Goal: Task Accomplishment & Management: Complete application form

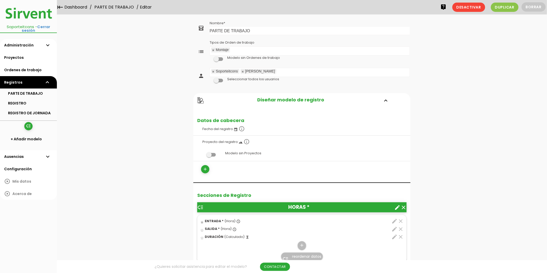
click at [109, 4] on link "PARTE DE TRABAJO" at bounding box center [114, 7] width 42 height 14
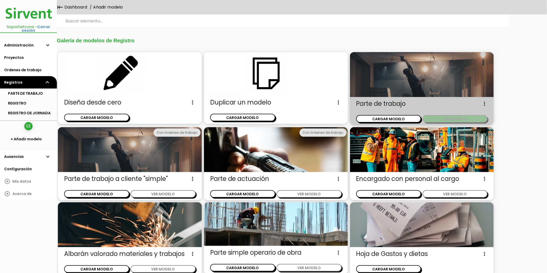
click at [445, 118] on button "VER MODELO" at bounding box center [455, 118] width 65 height 7
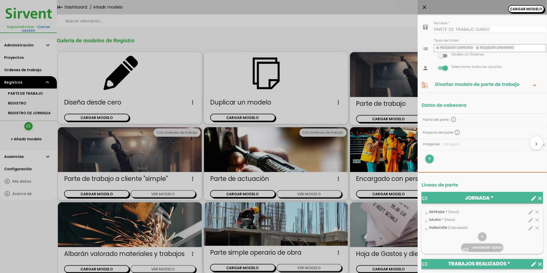
click at [399, 85] on div "close CARGAR MODELO chevron_right" at bounding box center [273, 136] width 547 height 273
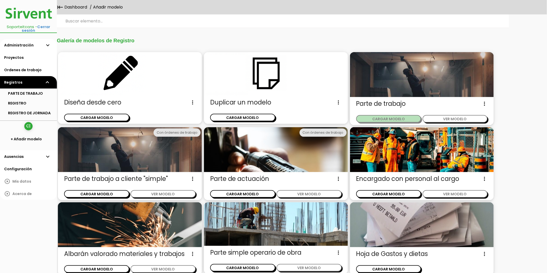
click at [400, 118] on button "CARGAR MODELO" at bounding box center [388, 118] width 65 height 7
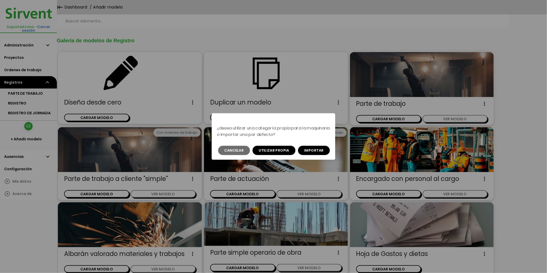
click at [322, 80] on div "¿desea utilizar una categoría propia para la maquinaria o importar una por defe…" at bounding box center [273, 136] width 547 height 273
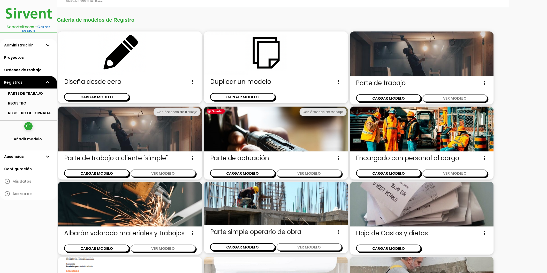
scroll to position [16, 0]
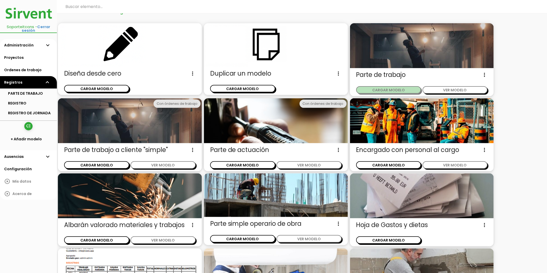
click at [385, 91] on button "CARGAR MODELO" at bounding box center [388, 89] width 65 height 7
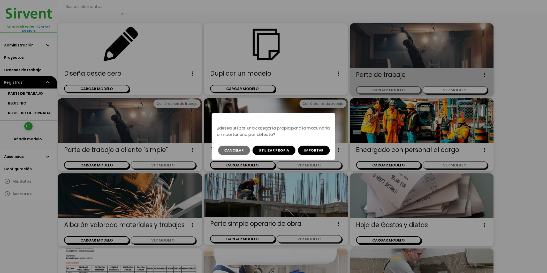
scroll to position [0, 0]
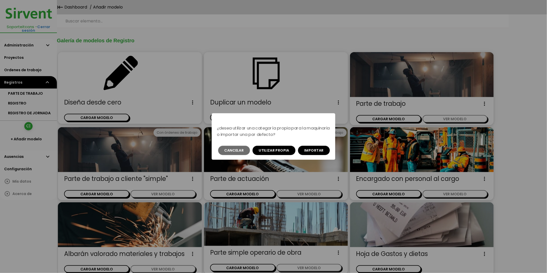
click at [164, 35] on div "¿desea utilizar una categoría propia para la maquinaria o importar una por defe…" at bounding box center [273, 136] width 547 height 273
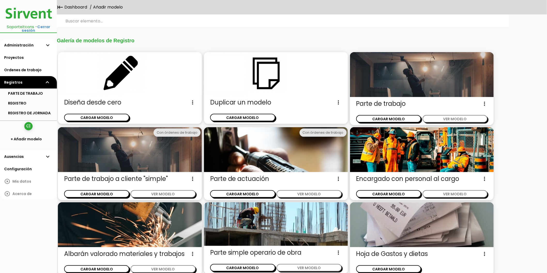
click at [36, 39] on link "Administración expand_more" at bounding box center [28, 45] width 57 height 12
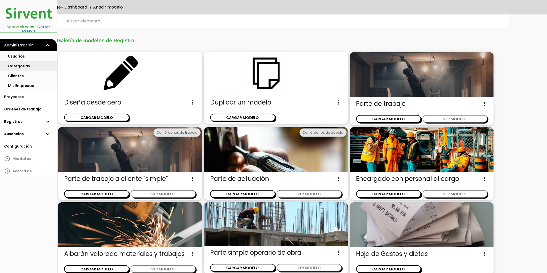
click at [34, 61] on link "Categorías" at bounding box center [28, 66] width 57 height 10
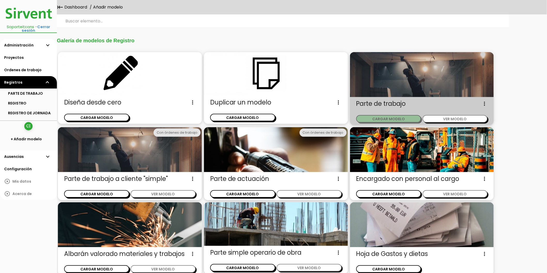
click at [392, 120] on button "CARGAR MODELO" at bounding box center [388, 118] width 65 height 7
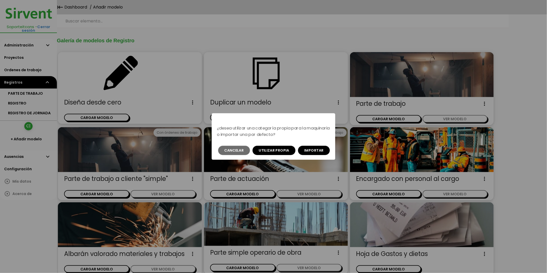
click at [312, 148] on button "Importar" at bounding box center [314, 150] width 32 height 9
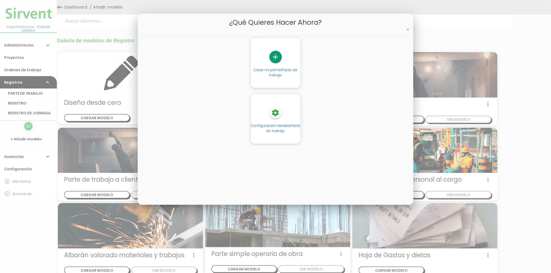
click at [279, 72] on span "Parte de trabajo" at bounding box center [283, 72] width 28 height 10
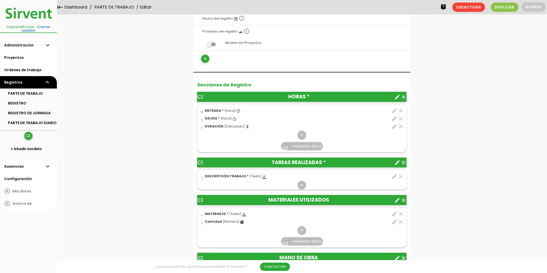
scroll to position [86, 0]
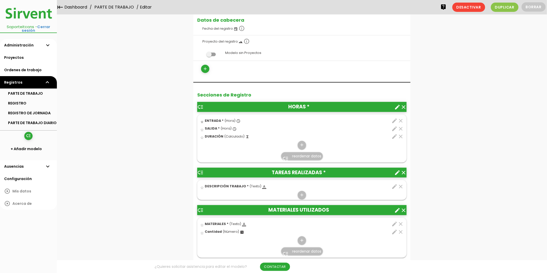
click at [396, 107] on icon "create" at bounding box center [397, 107] width 6 height 6
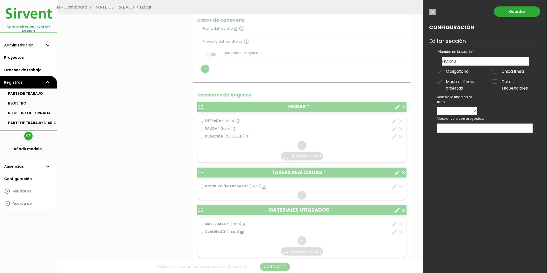
click at [432, 13] on input "button" at bounding box center [432, 12] width 6 height 6
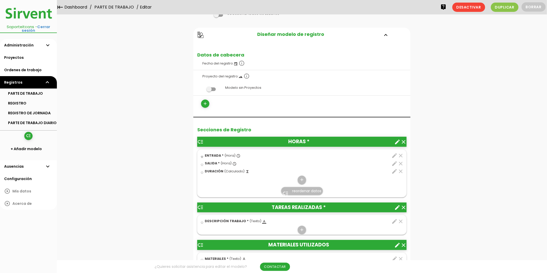
scroll to position [0, 0]
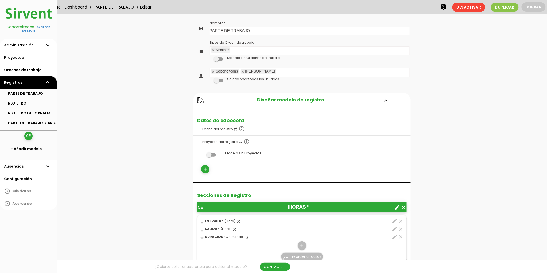
click at [124, 9] on link "PARTE DE TRABAJO" at bounding box center [114, 7] width 42 height 14
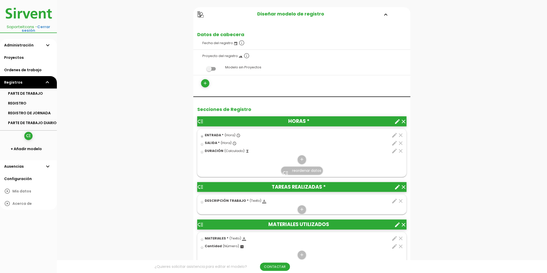
click at [397, 123] on icon "create" at bounding box center [397, 122] width 6 height 6
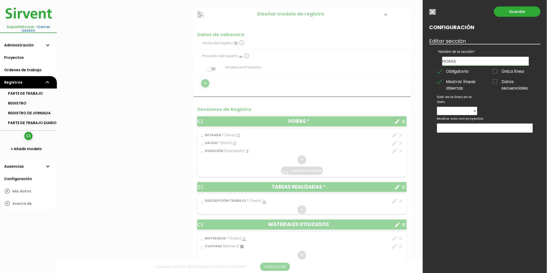
click at [501, 83] on span "Datos secuenciales" at bounding box center [513, 82] width 40 height 6
click at [0, 0] on input "Datos secuenciales" at bounding box center [0, 0] width 0 height 0
click at [501, 83] on span "Datos secuenciales" at bounding box center [513, 82] width 40 height 6
click at [0, 0] on input "Datos secuenciales" at bounding box center [0, 0] width 0 height 0
click at [501, 83] on span "Datos secuenciales" at bounding box center [513, 82] width 40 height 6
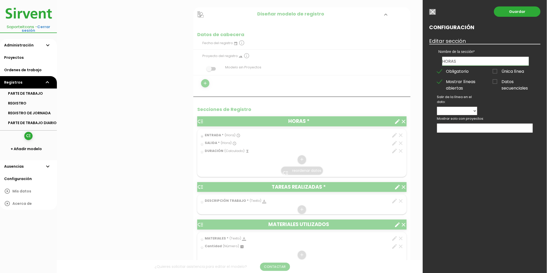
click at [0, 0] on input "Datos secuenciales" at bounding box center [0, 0] width 0 height 0
click at [457, 112] on select "ENTRADA SALIDA DURACIÓN" at bounding box center [457, 111] width 40 height 8
select select "26426"
click at [437, 107] on select "ENTRADA SALIDA DURACIÓN" at bounding box center [457, 111] width 40 height 8
click at [517, 12] on link "Guardar" at bounding box center [517, 11] width 47 height 10
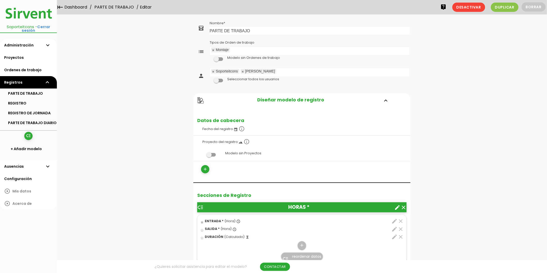
click at [115, 3] on link "PARTE DE TRABAJO" at bounding box center [114, 7] width 42 height 14
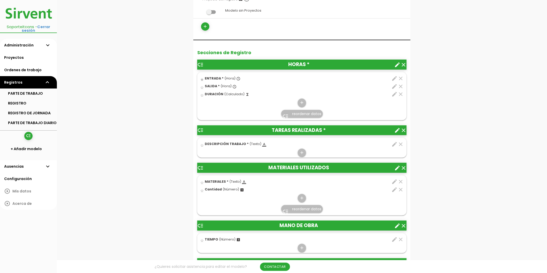
scroll to position [143, 0]
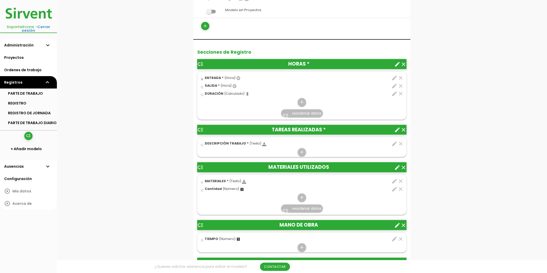
click at [398, 63] on icon "create" at bounding box center [397, 64] width 6 height 6
click at [398, 64] on icon "create" at bounding box center [397, 64] width 6 height 6
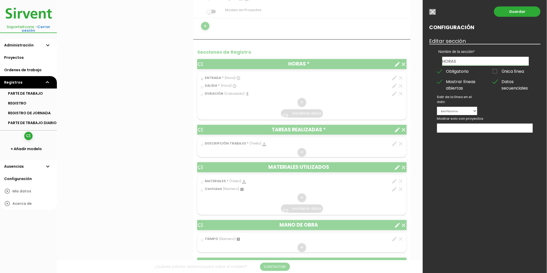
click at [435, 11] on input "button" at bounding box center [432, 12] width 6 height 6
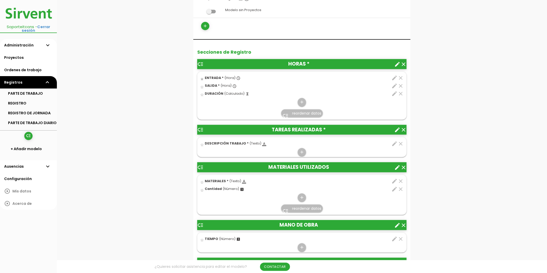
click at [395, 75] on icon "edit" at bounding box center [394, 78] width 6 height 6
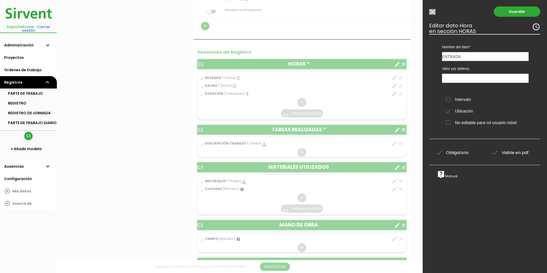
click at [430, 12] on input "Modelo sin Ordenes de trabajo" at bounding box center [432, 12] width 6 height 6
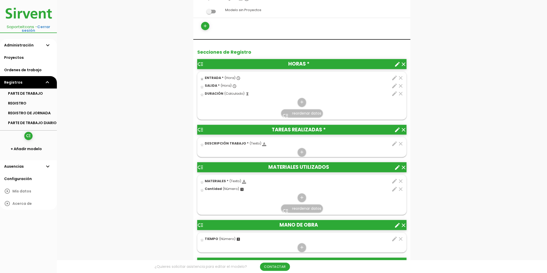
click at [395, 65] on icon "create" at bounding box center [397, 64] width 6 height 6
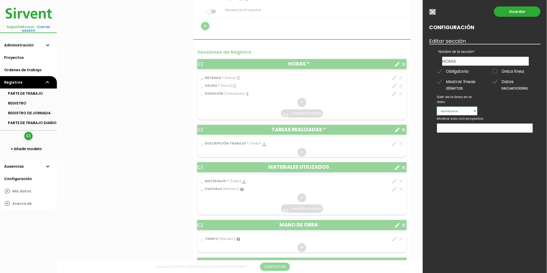
click at [464, 109] on select "ENTRADA SALIDA DURACIÓN" at bounding box center [457, 111] width 40 height 8
drag, startPoint x: 464, startPoint y: 109, endPoint x: 486, endPoint y: 91, distance: 27.9
click at [464, 109] on select "ENTRADA SALIDA DURACIÓN" at bounding box center [457, 111] width 40 height 8
click at [495, 80] on span "Datos secuenciales" at bounding box center [513, 82] width 40 height 6
click at [0, 0] on input "Datos secuenciales" at bounding box center [0, 0] width 0 height 0
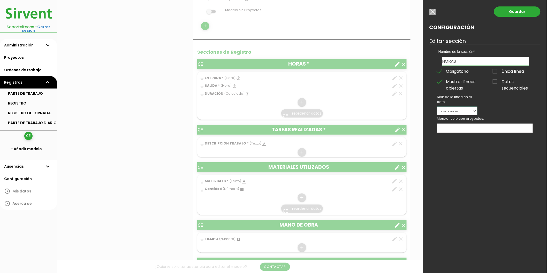
click at [464, 110] on select "ENTRADA SALIDA DURACIÓN" at bounding box center [457, 111] width 40 height 8
select select
click at [437, 107] on select "ENTRADA SALIDA DURACIÓN" at bounding box center [457, 111] width 40 height 8
click at [511, 11] on link "Guardar" at bounding box center [517, 11] width 47 height 10
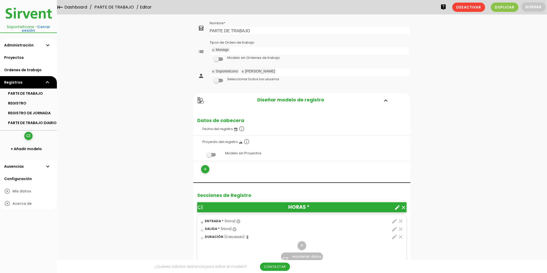
click at [124, 10] on link "PARTE DE TRABAJO" at bounding box center [114, 7] width 42 height 14
